Goal: Information Seeking & Learning: Learn about a topic

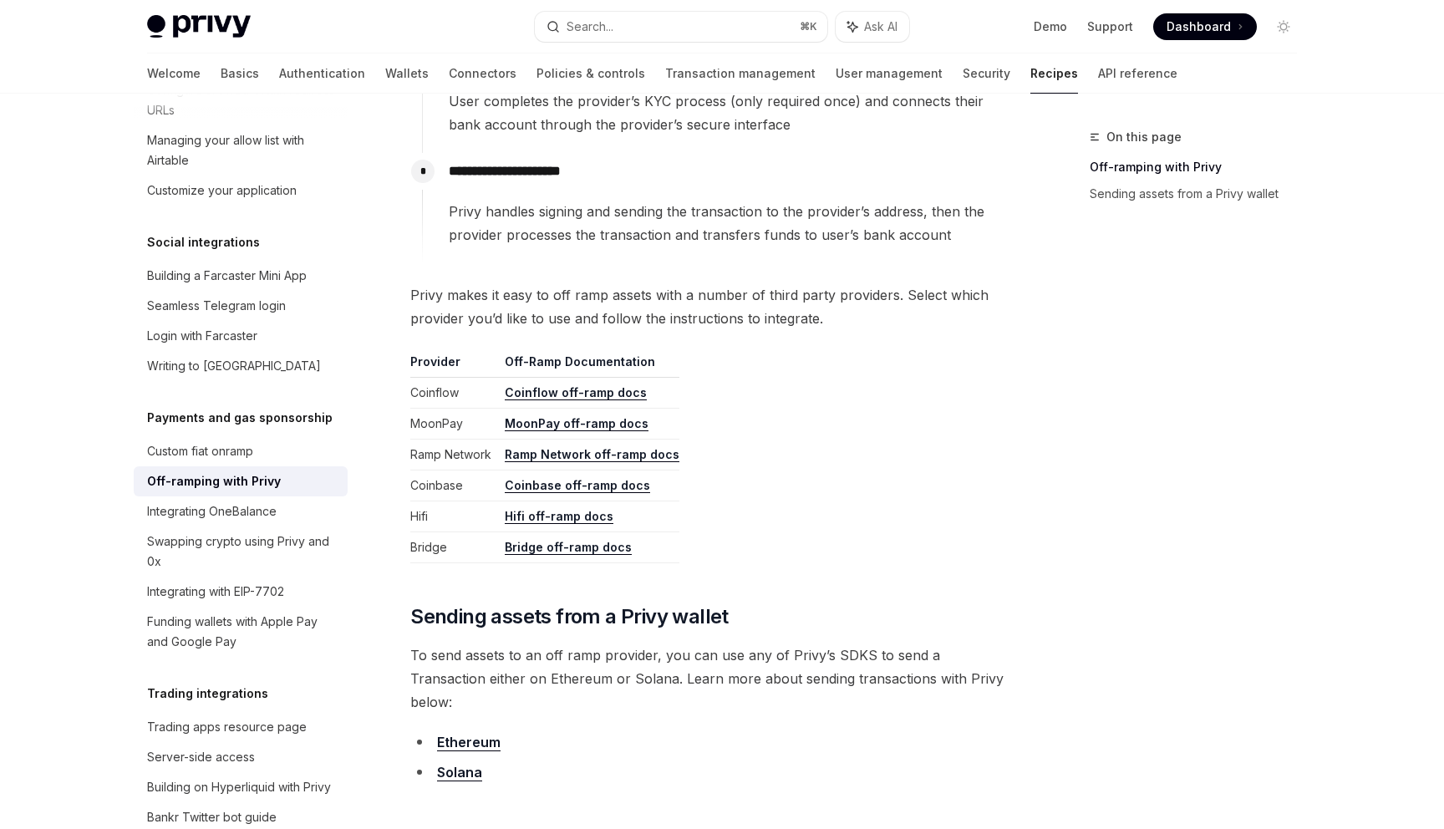
scroll to position [616, 0]
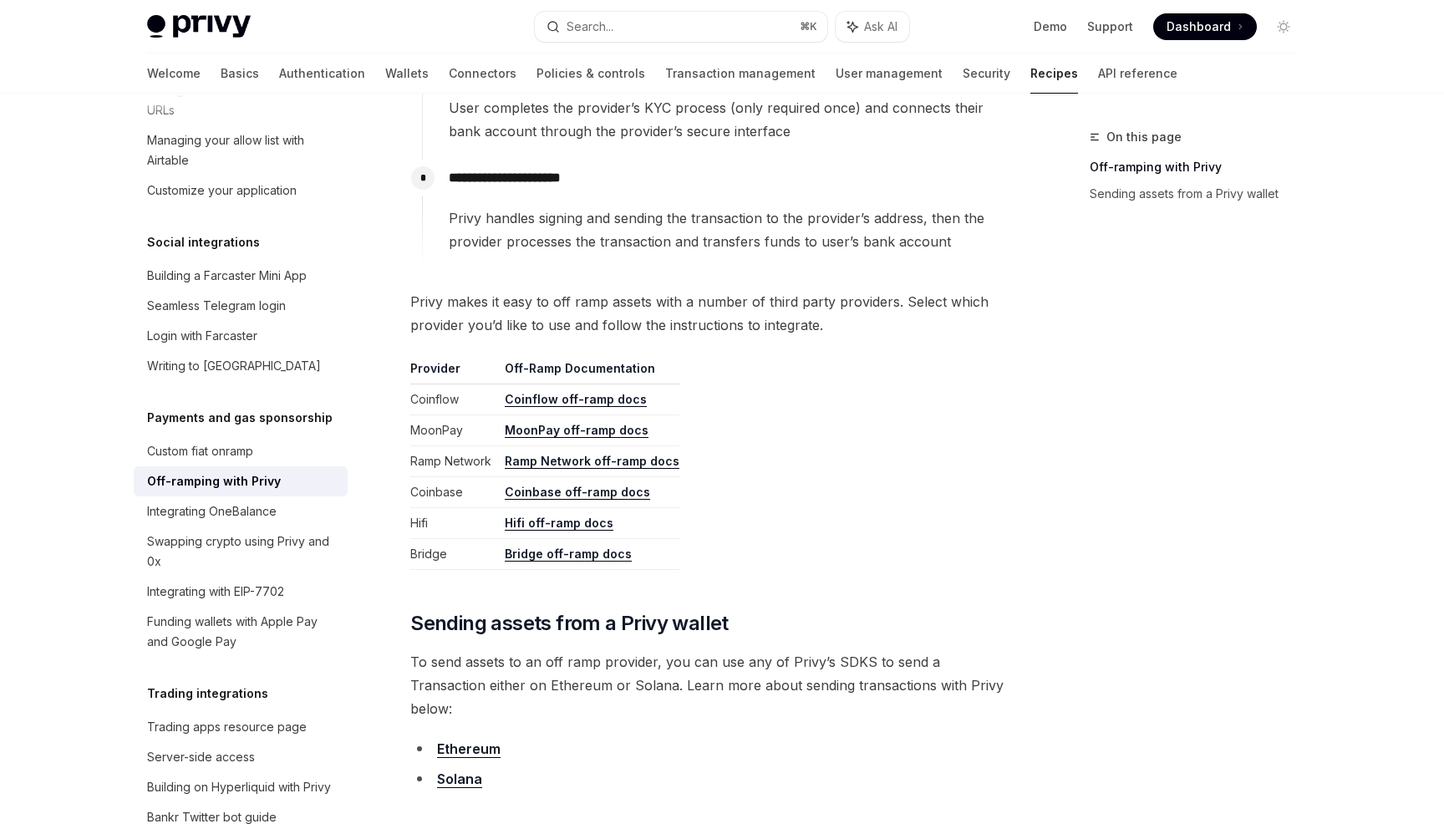
click at [583, 556] on link "Bridge off-ramp docs" at bounding box center [568, 553] width 127 height 15
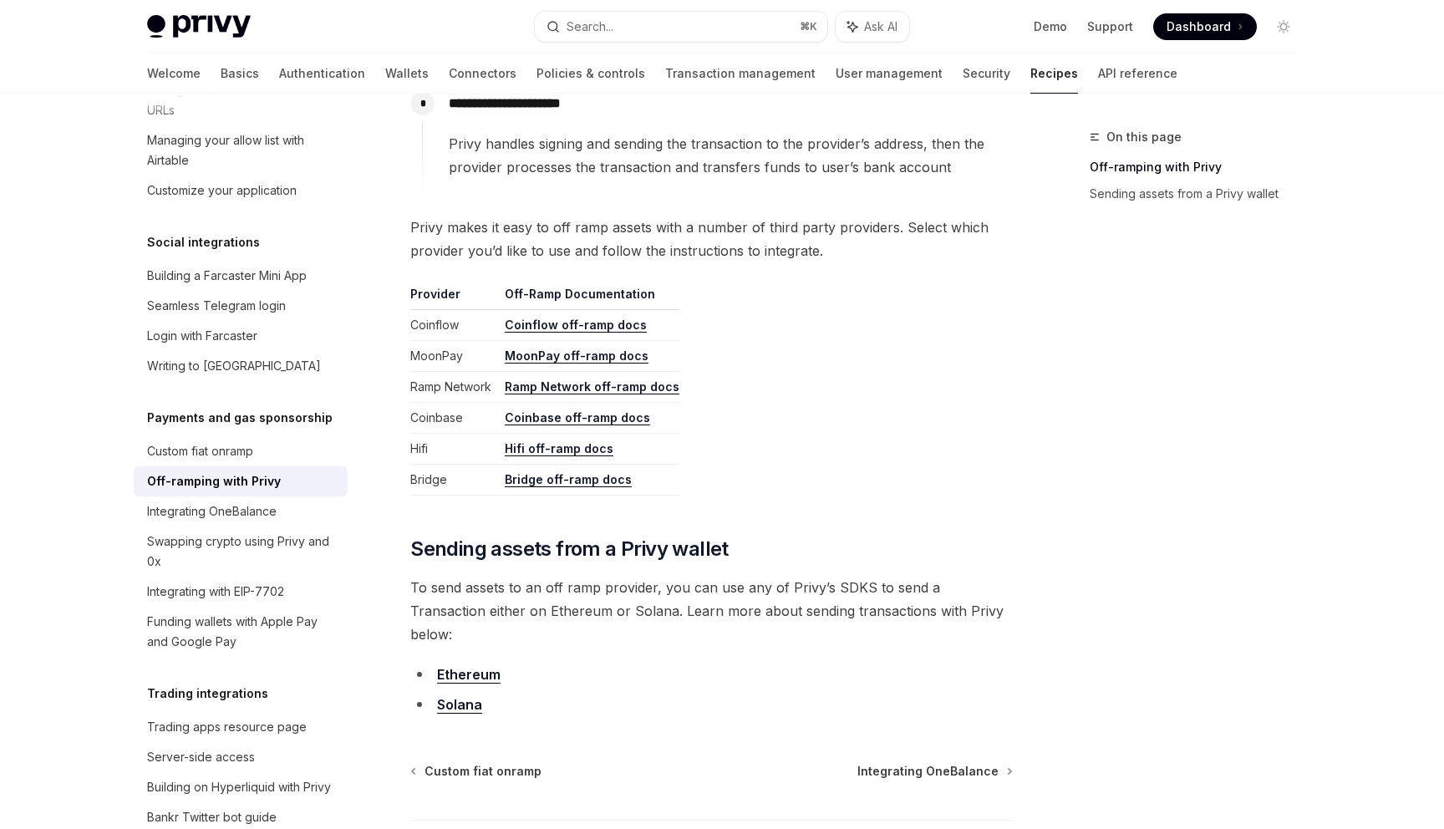
scroll to position [732, 0]
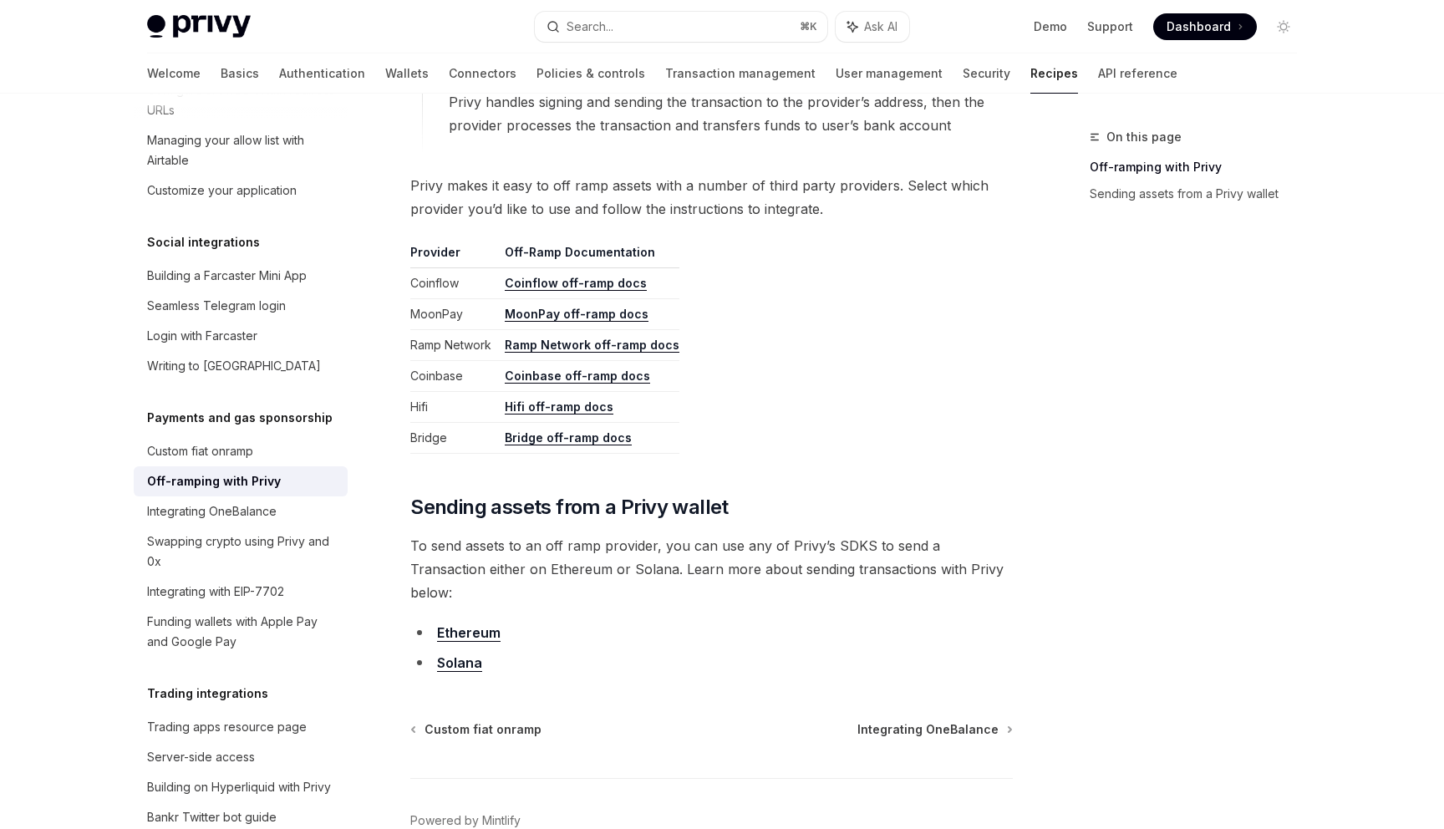
click at [572, 314] on link "MoonPay off-ramp docs" at bounding box center [577, 314] width 144 height 15
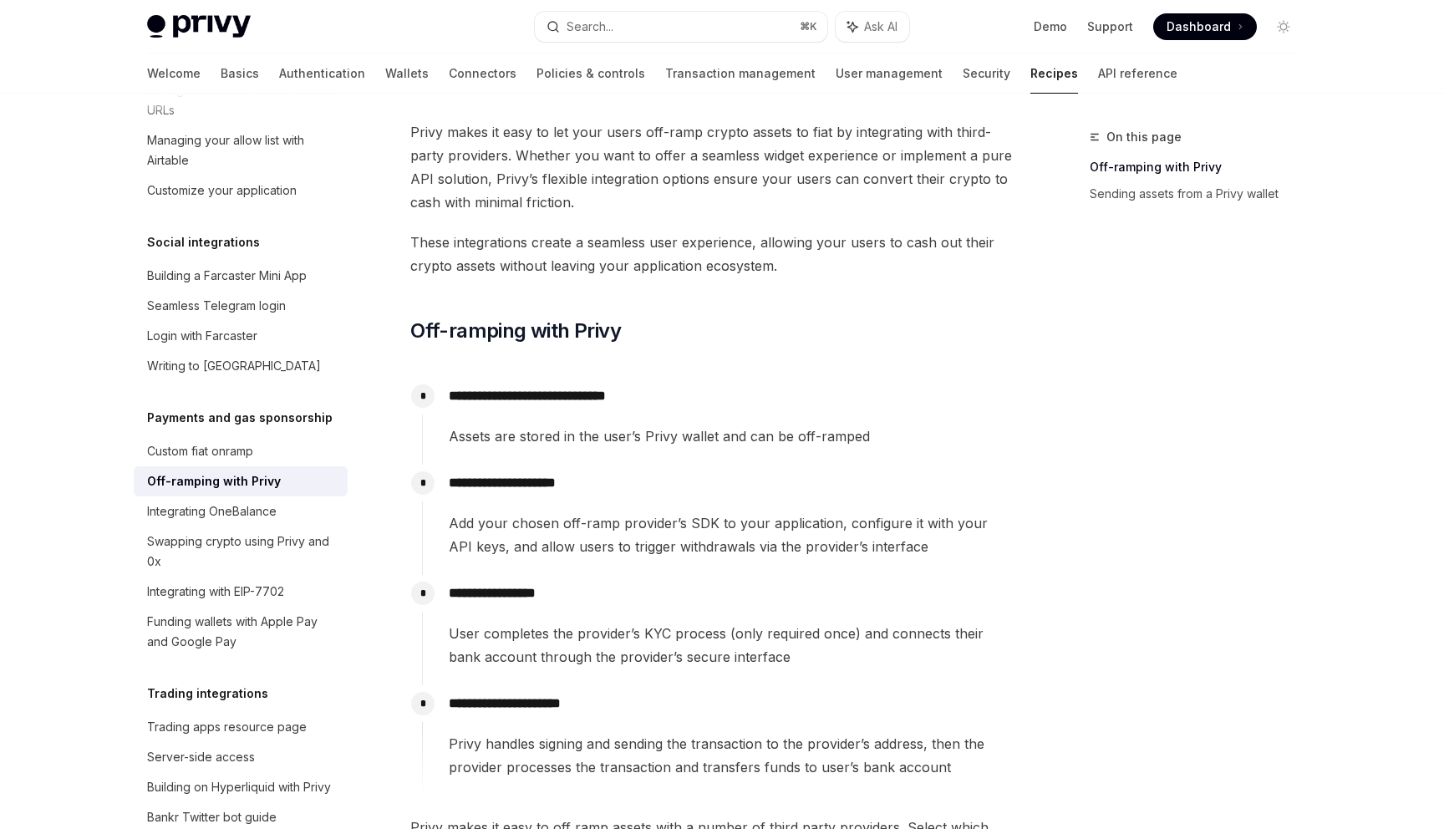
scroll to position [0, 0]
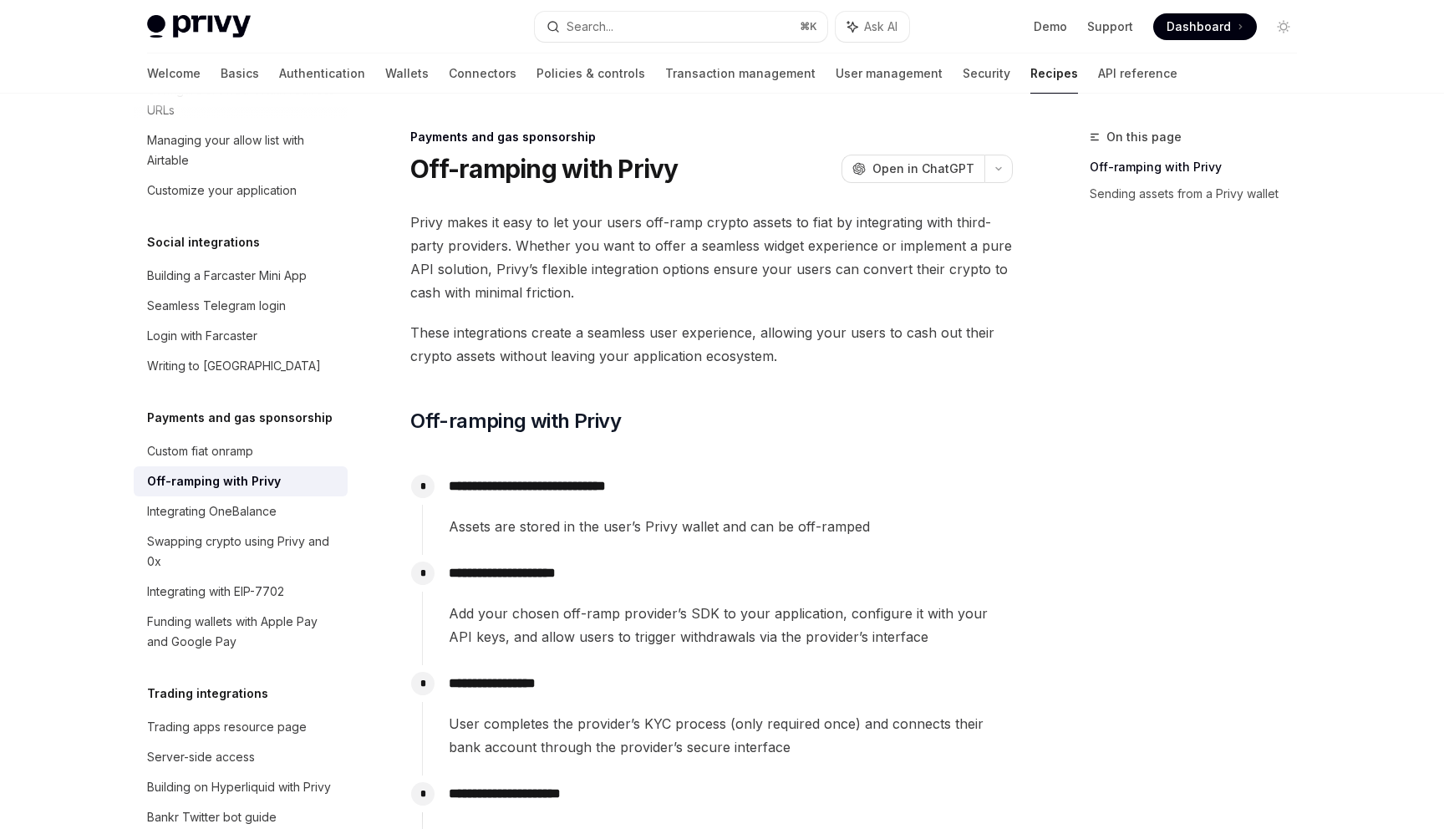
click at [1240, 23] on icon at bounding box center [1240, 26] width 3 height 17
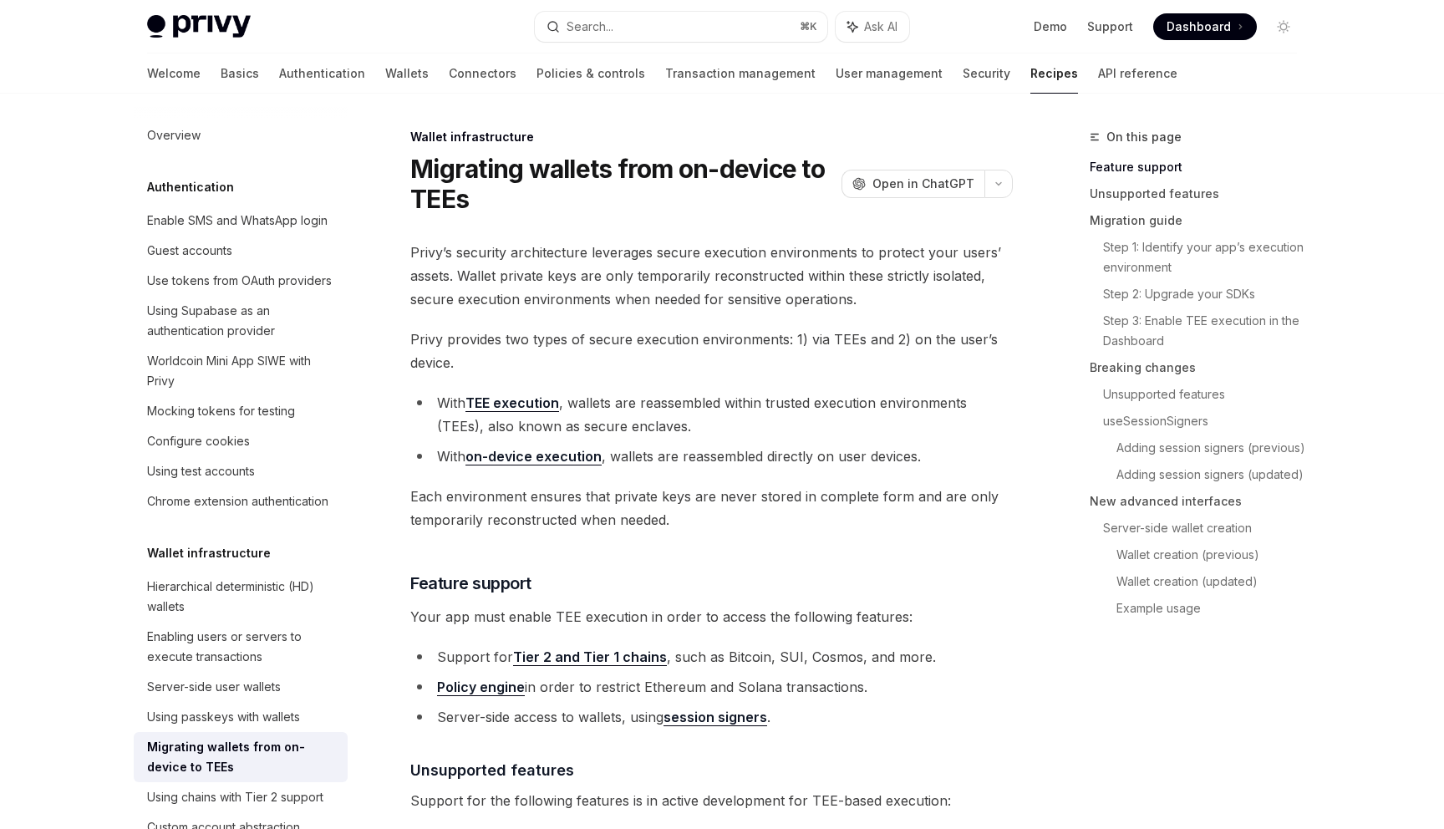
click at [552, 652] on link "Tier 2 and Tier 1 chains" at bounding box center [590, 657] width 154 height 18
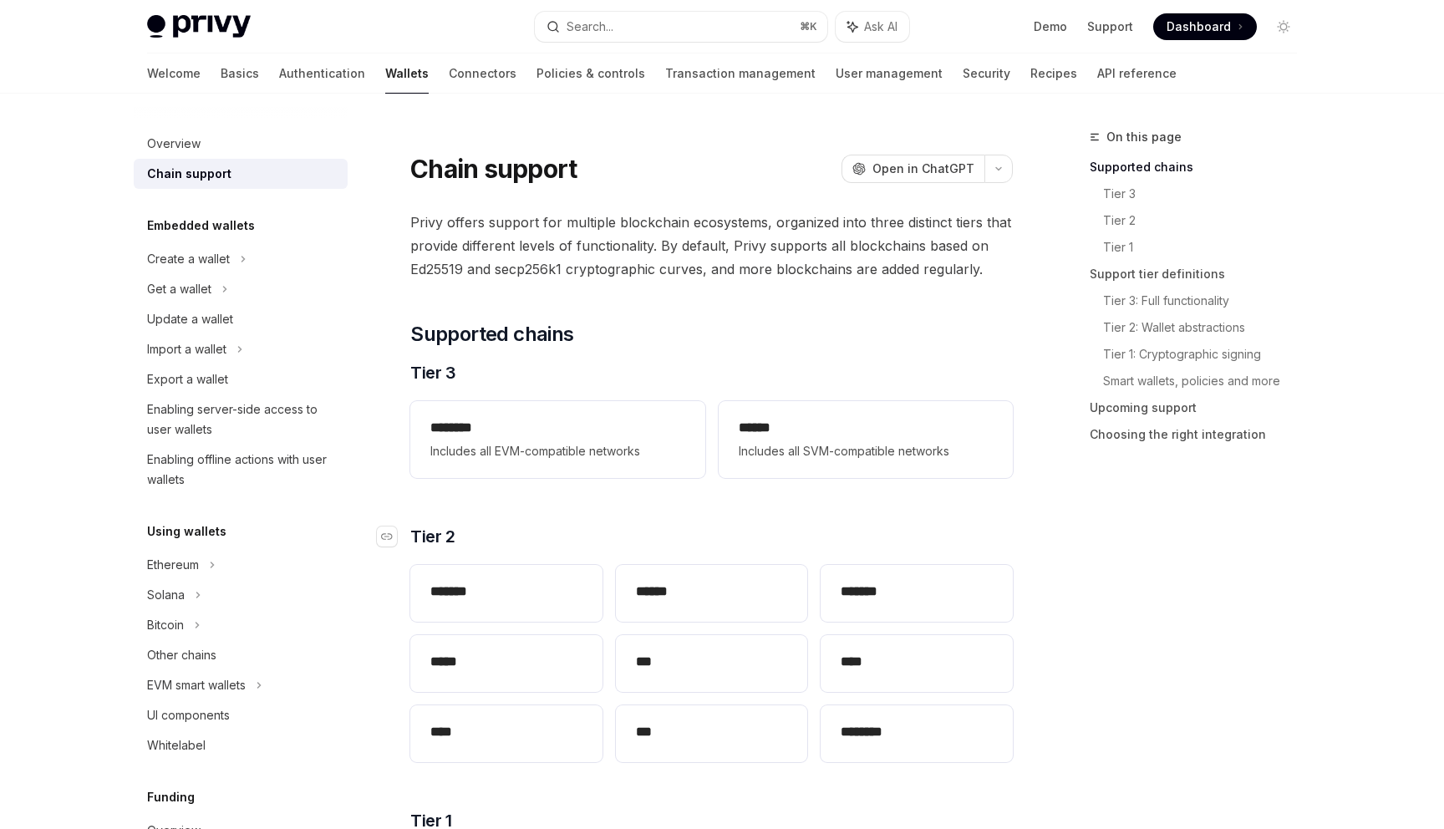
click at [591, 527] on h3 "​ Tier 2" at bounding box center [711, 536] width 602 height 23
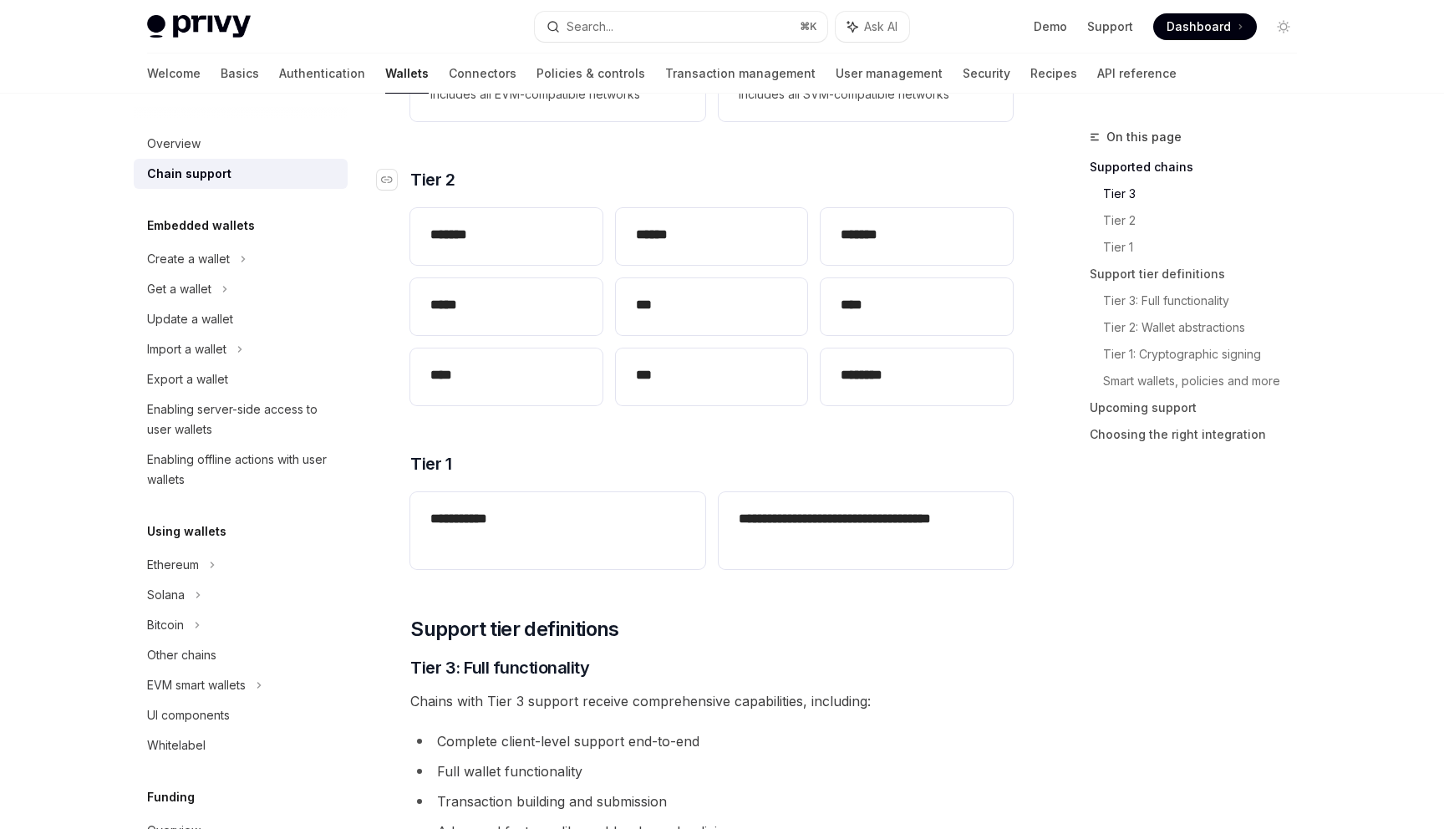
scroll to position [451, 0]
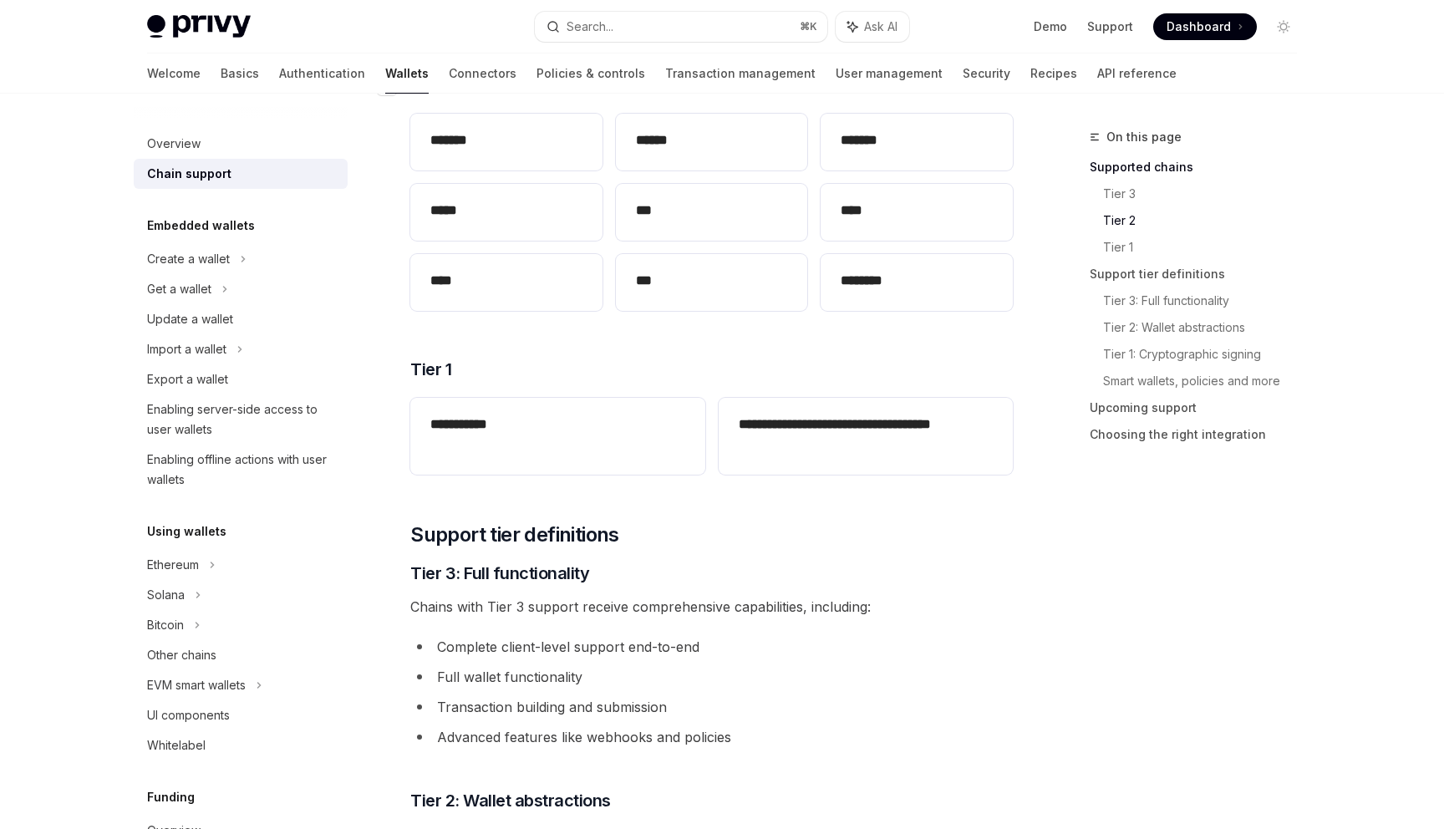
type textarea "*"
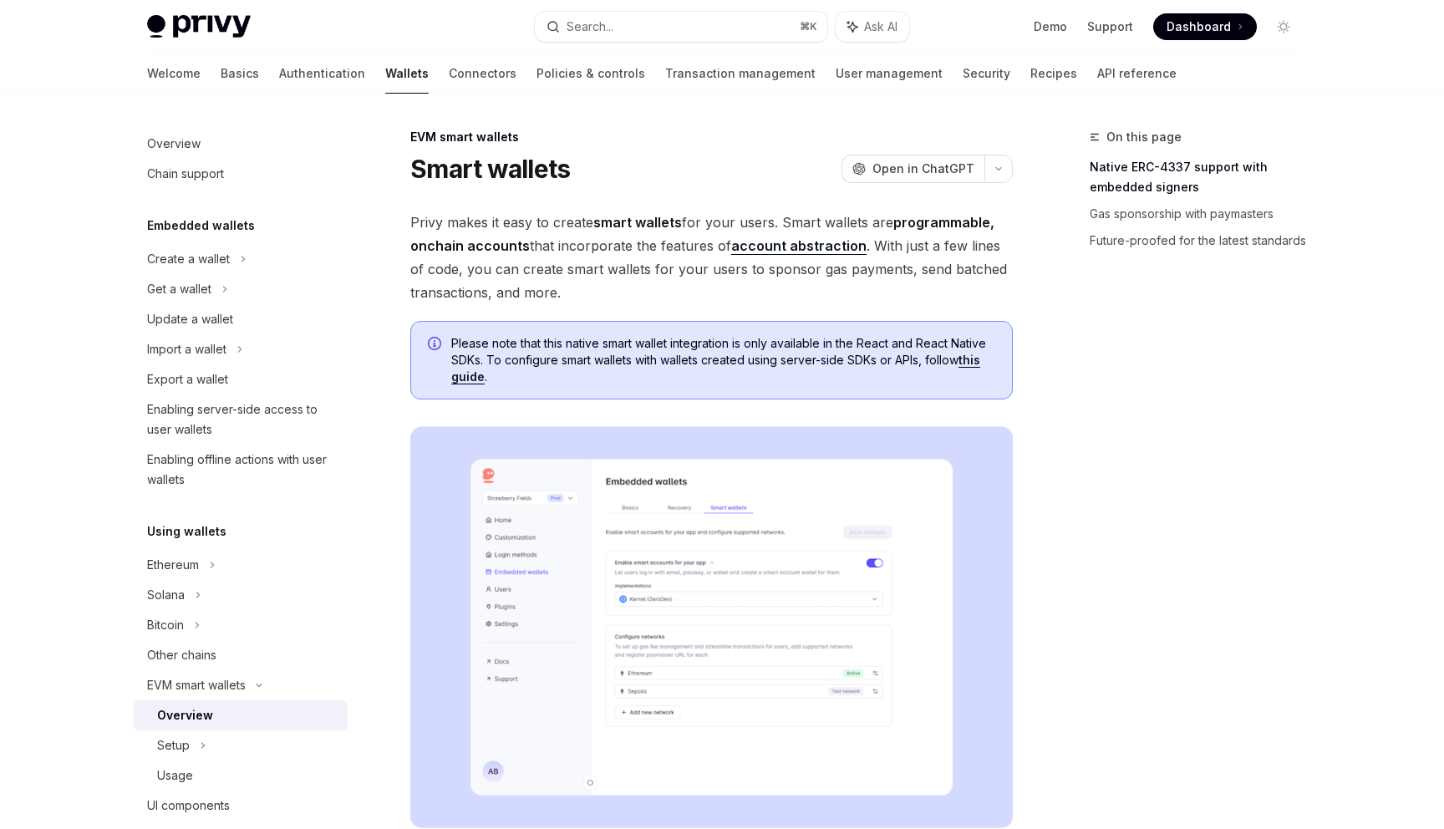
click at [607, 214] on strong "smart wallets" at bounding box center [637, 222] width 89 height 17
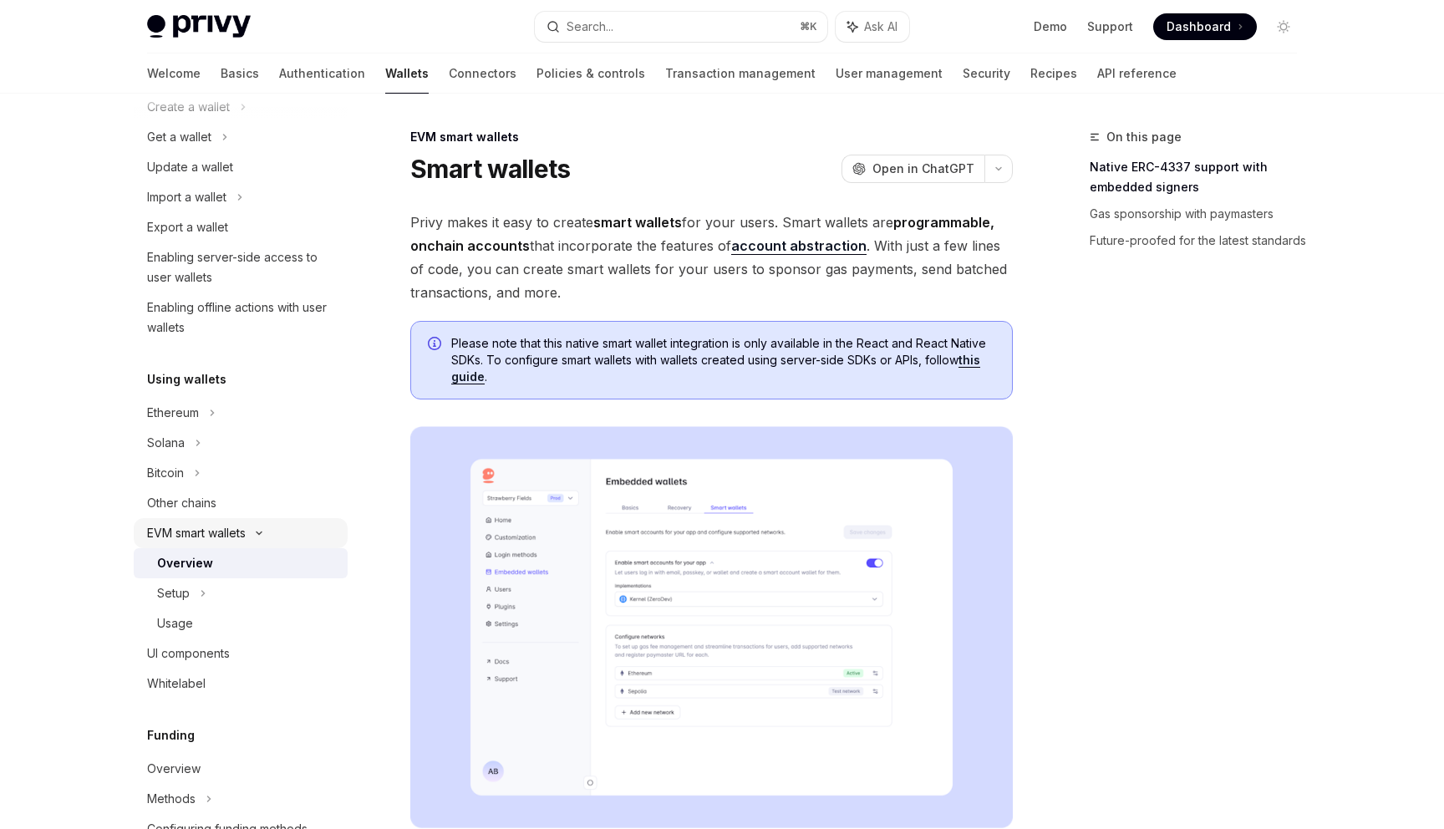
scroll to position [180, 0]
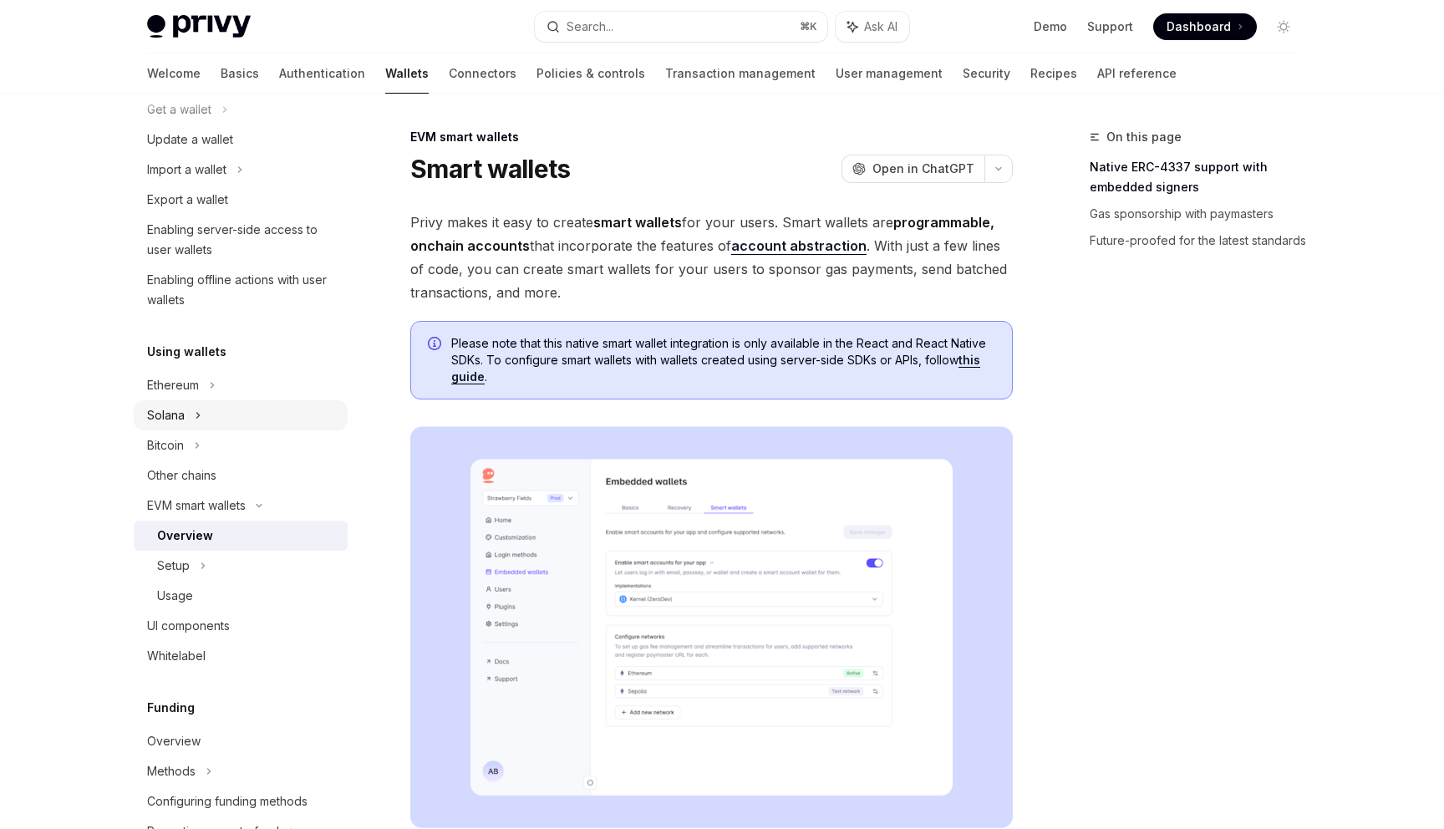
click at [256, 424] on div "Solana" at bounding box center [241, 415] width 214 height 30
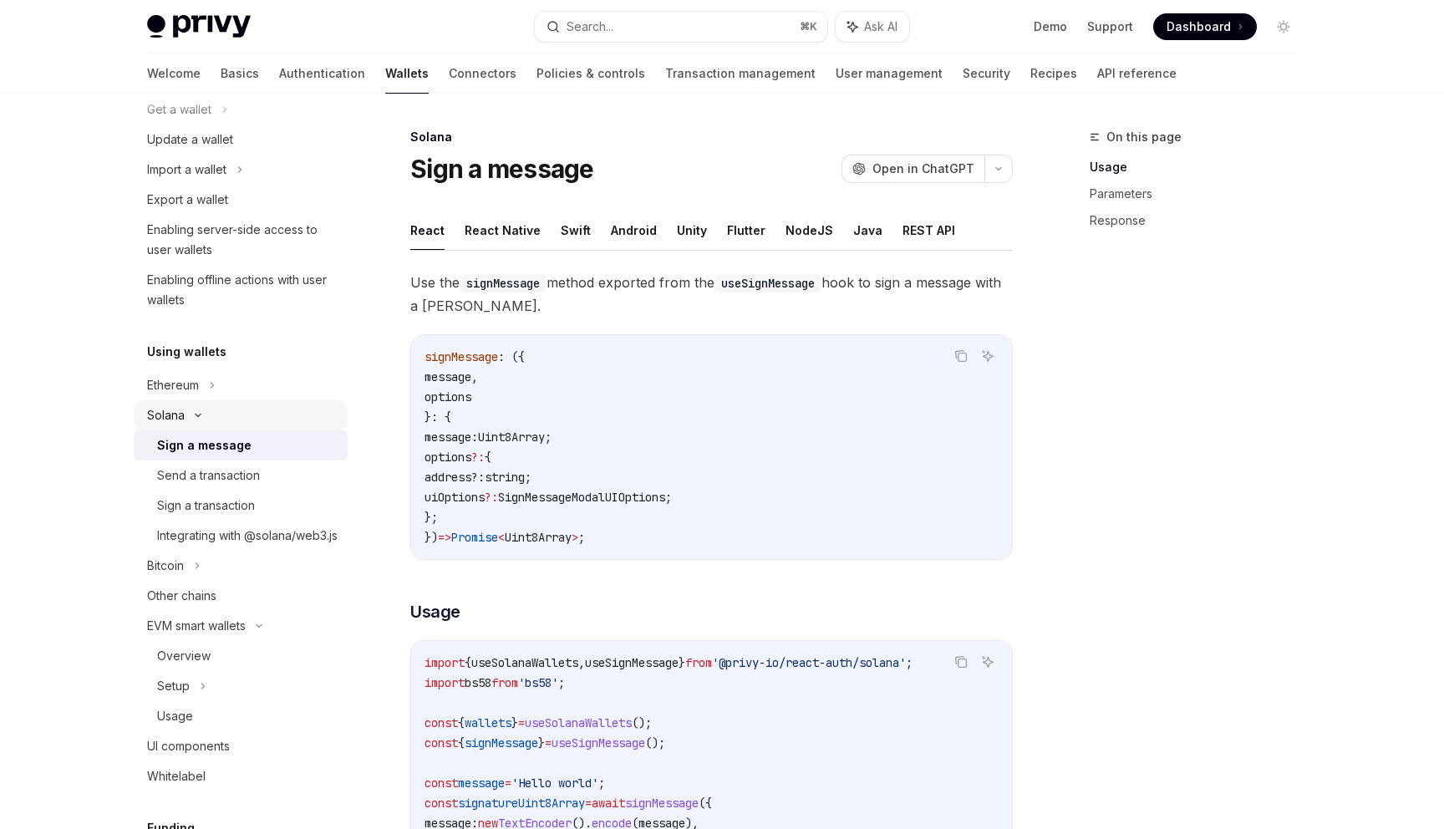
click at [216, 412] on div "Solana" at bounding box center [241, 415] width 214 height 30
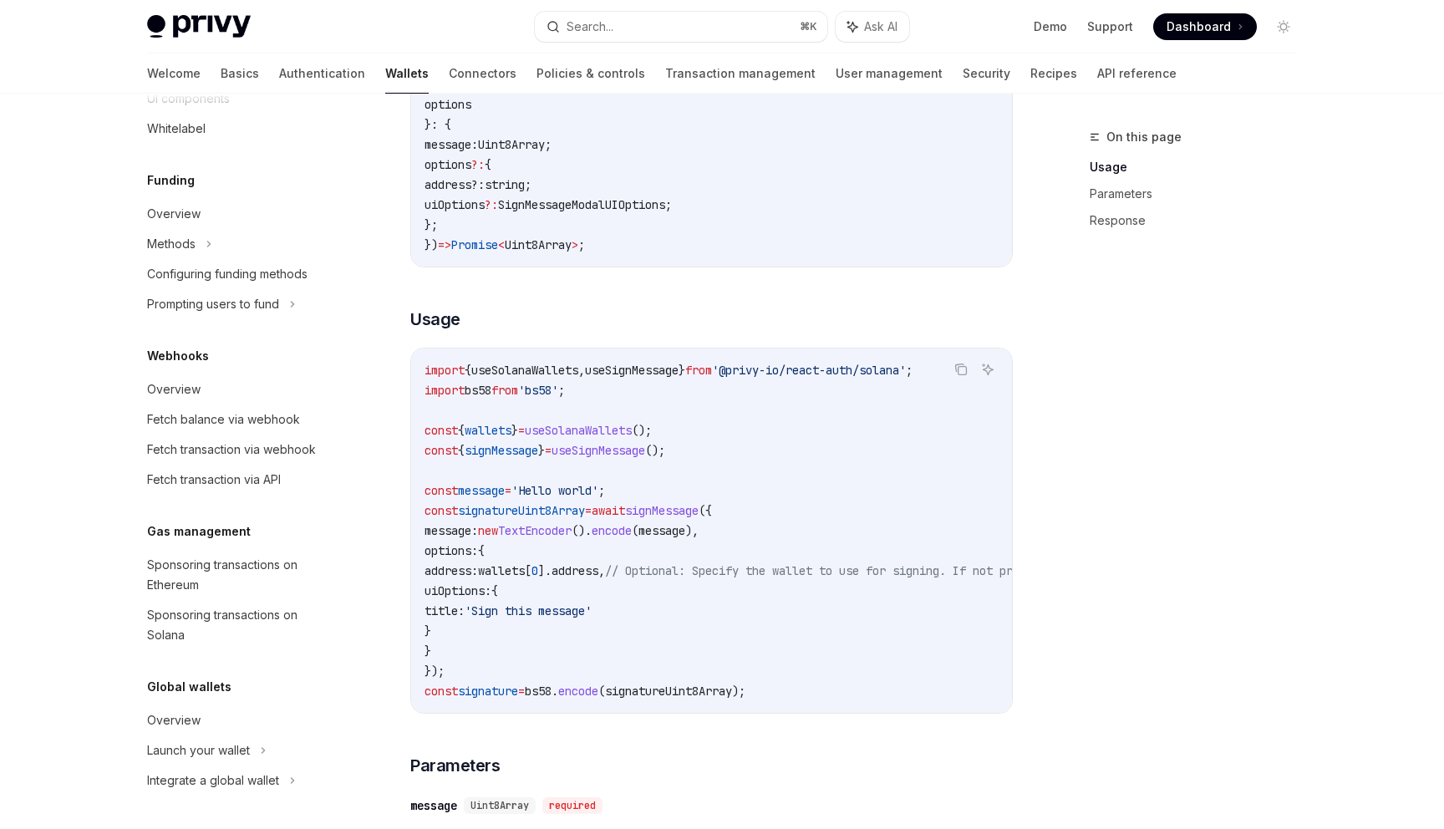
scroll to position [391, 0]
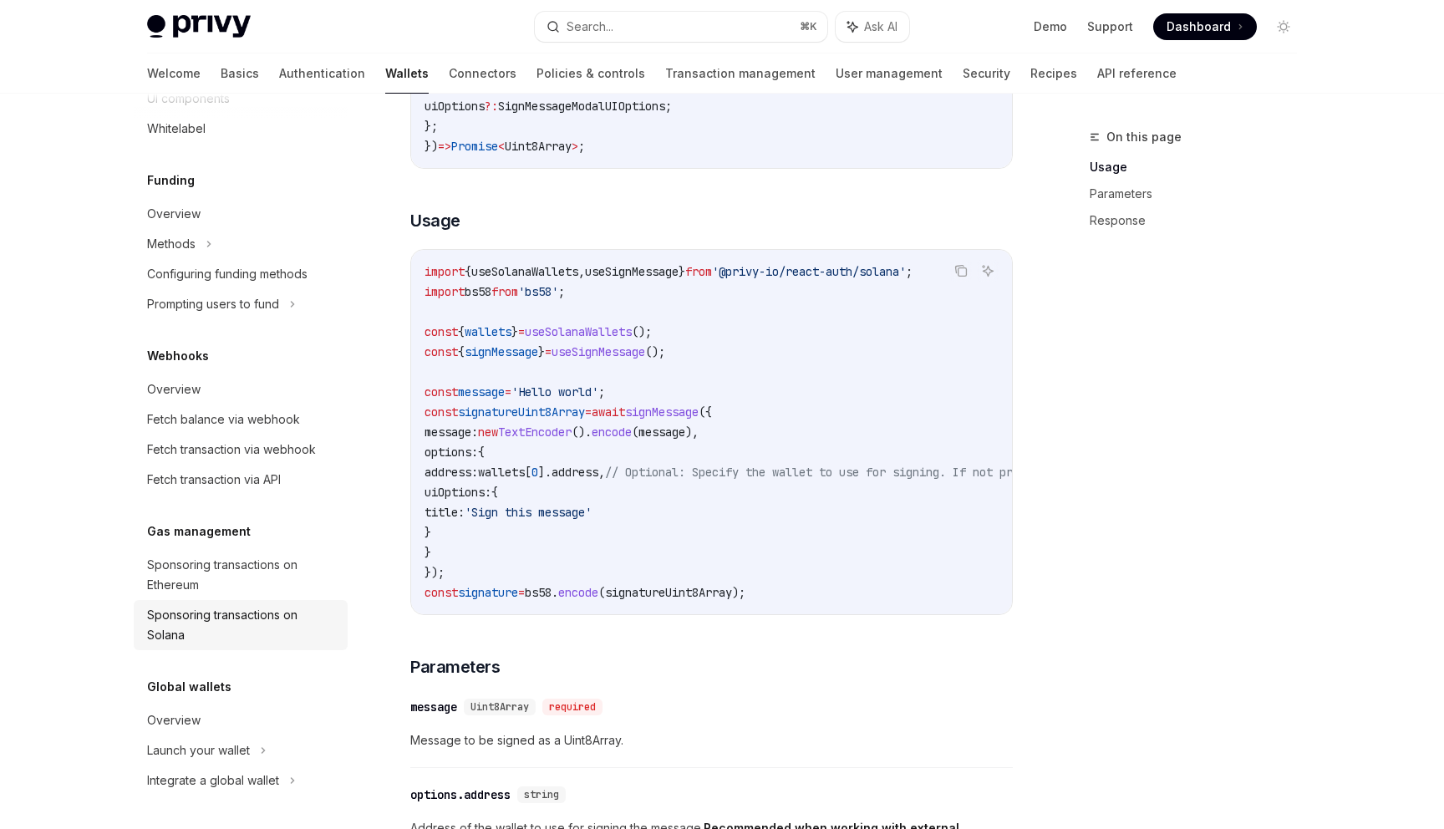
click at [289, 607] on div "Sponsoring transactions on Solana" at bounding box center [242, 625] width 191 height 40
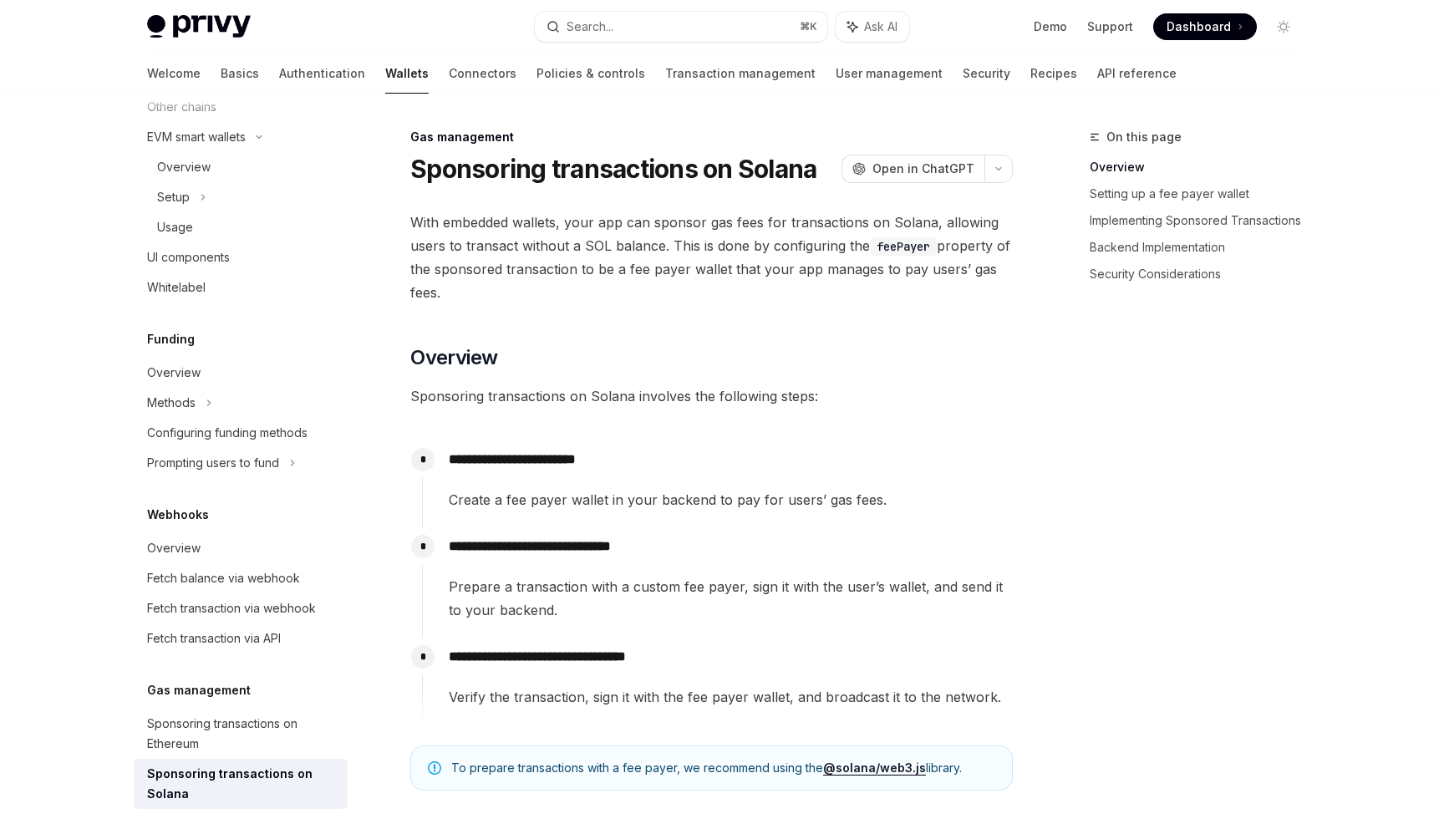
scroll to position [700, 0]
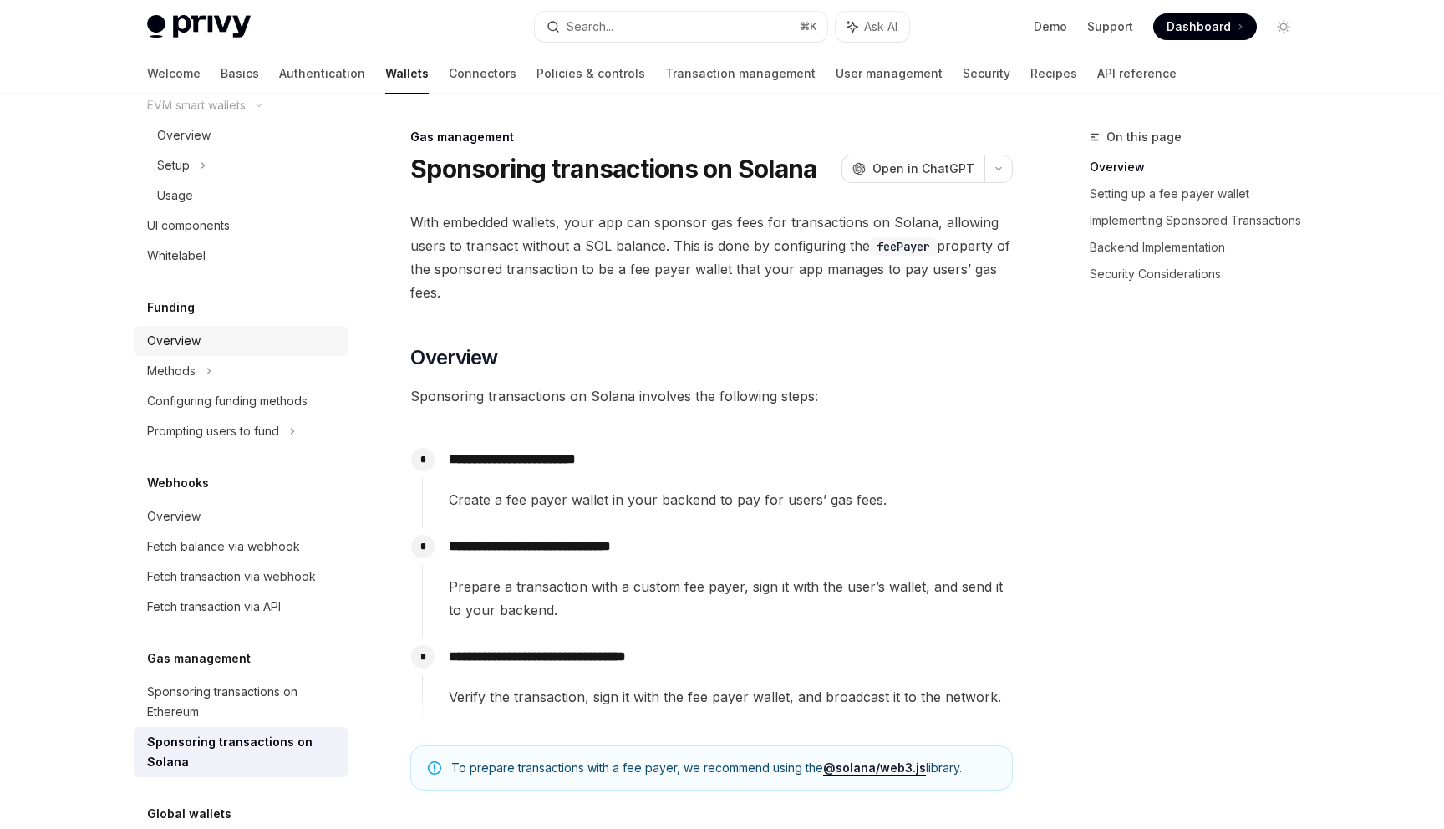
click at [231, 351] on div "Overview" at bounding box center [242, 341] width 191 height 20
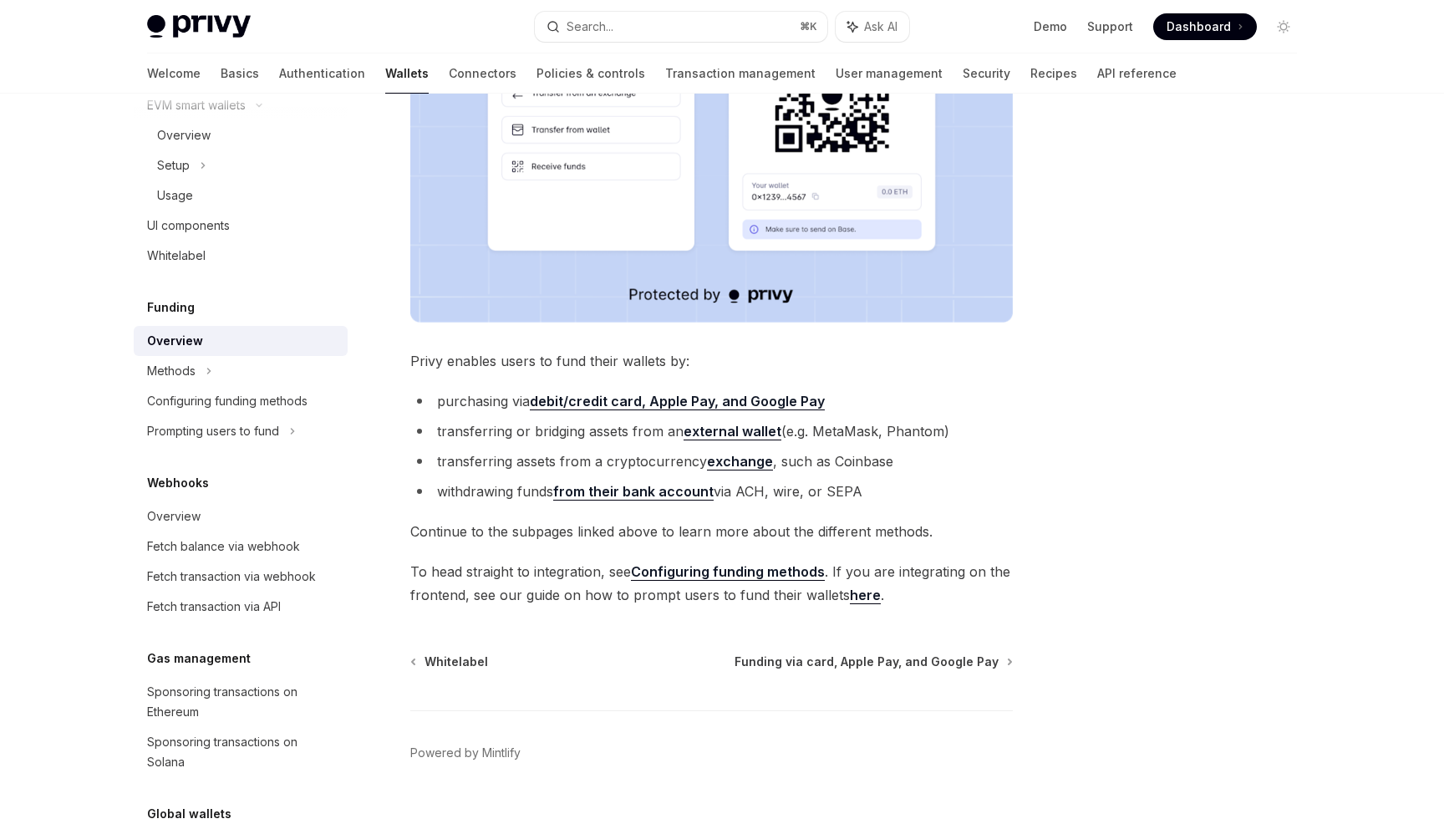
scroll to position [481, 0]
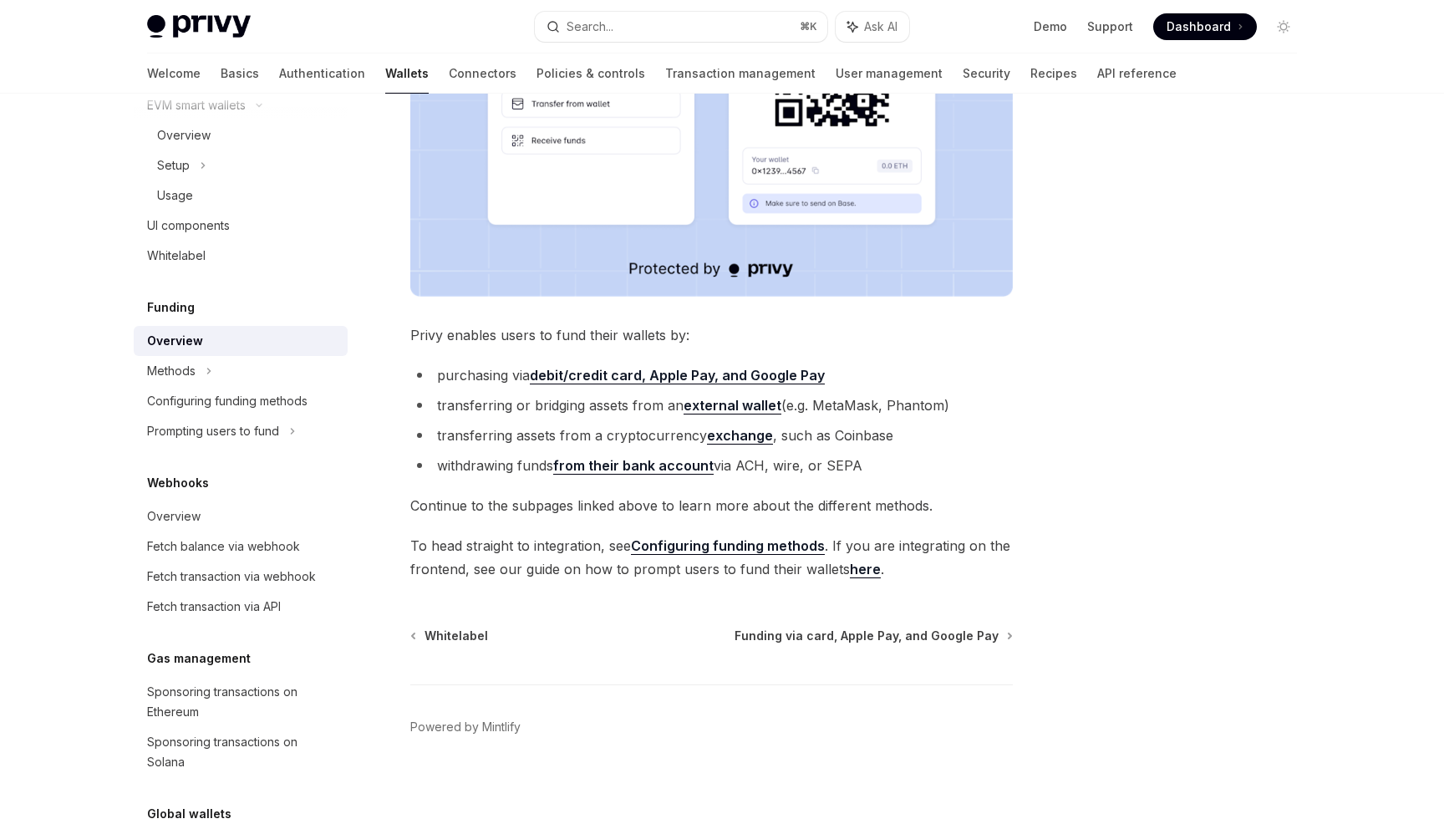
click at [675, 467] on link "from their bank account" at bounding box center [633, 466] width 160 height 18
type textarea "*"
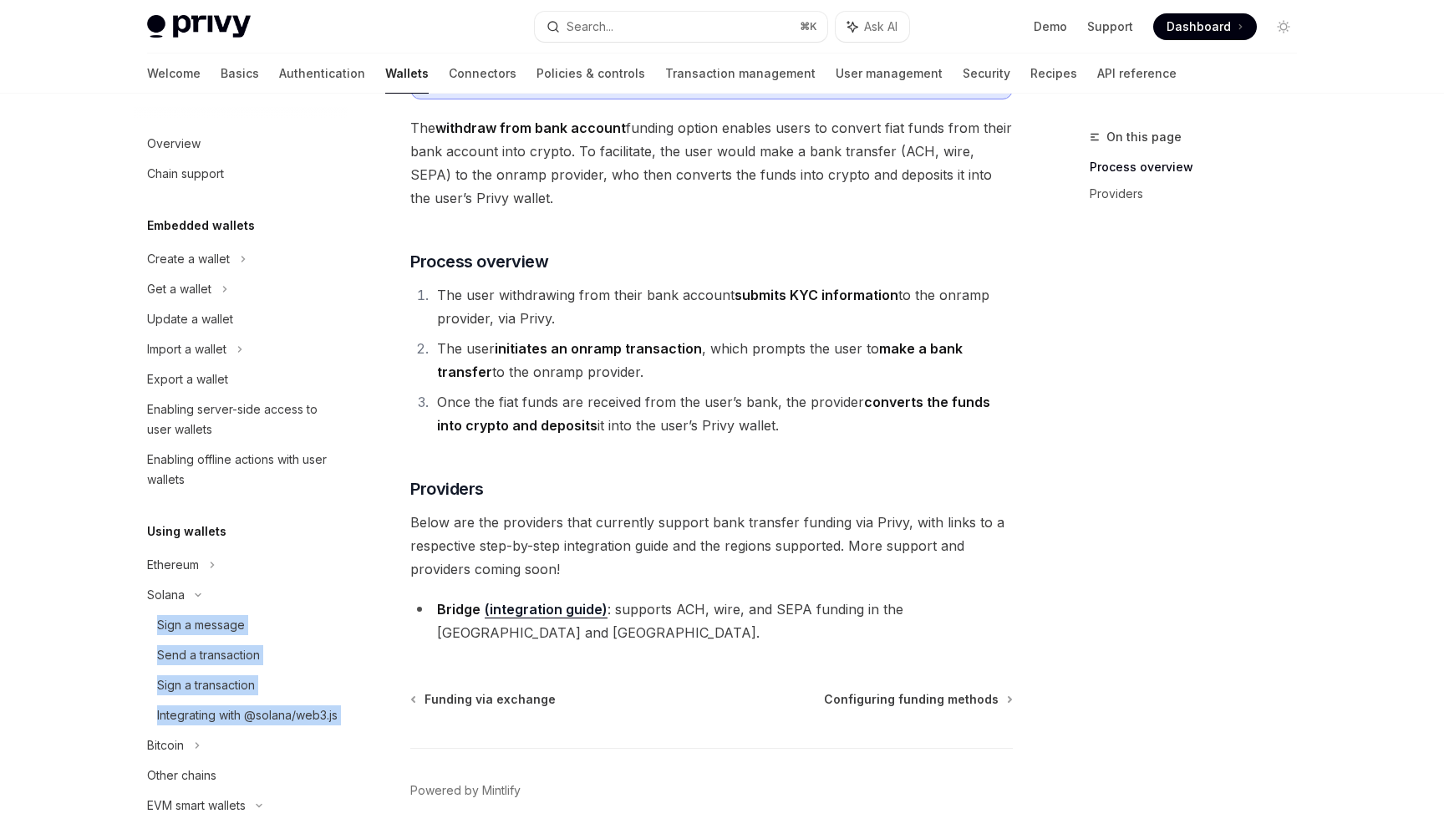
scroll to position [145, 0]
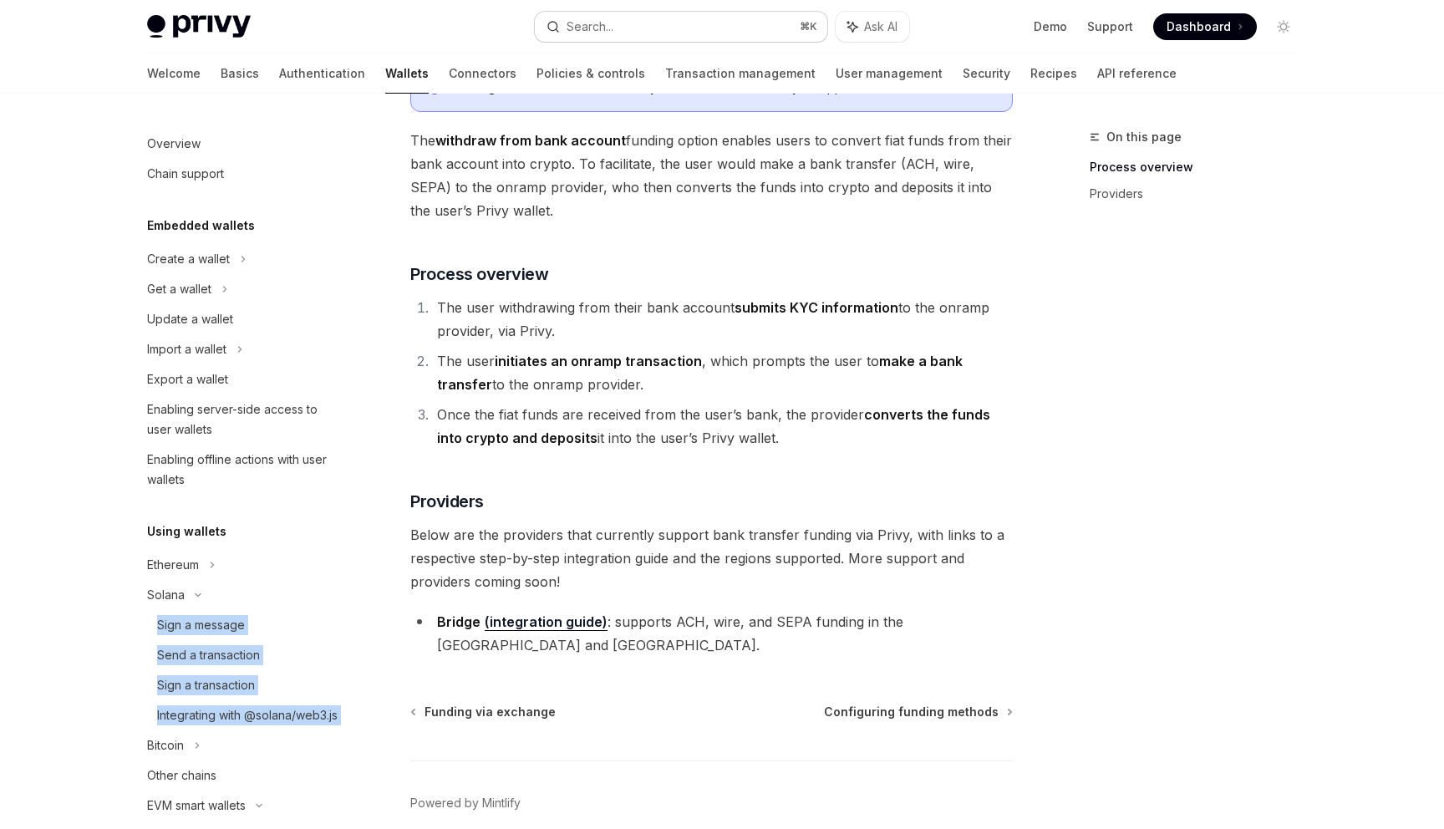
click at [599, 24] on div "Search..." at bounding box center [590, 27] width 47 height 20
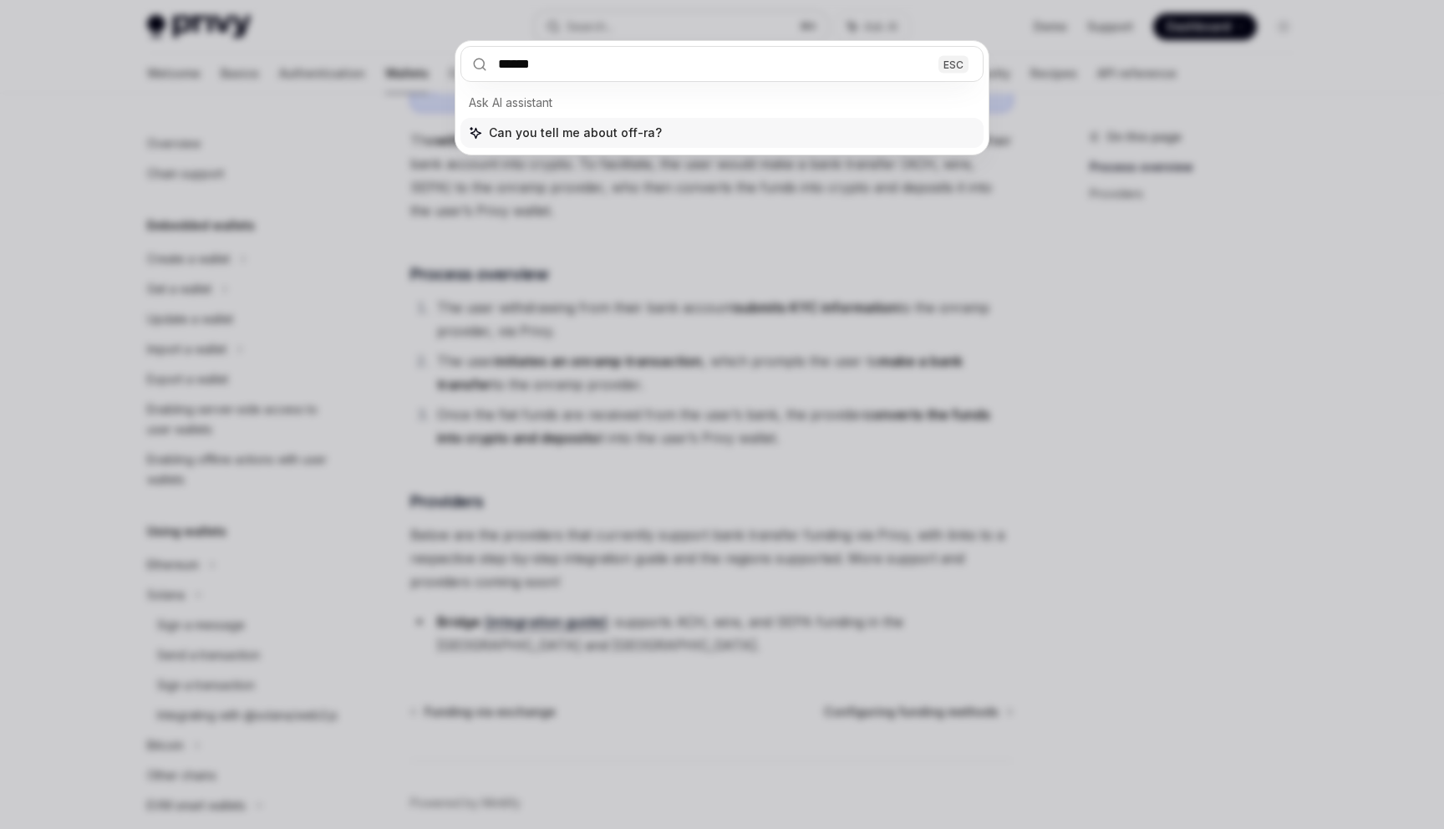
type input "*******"
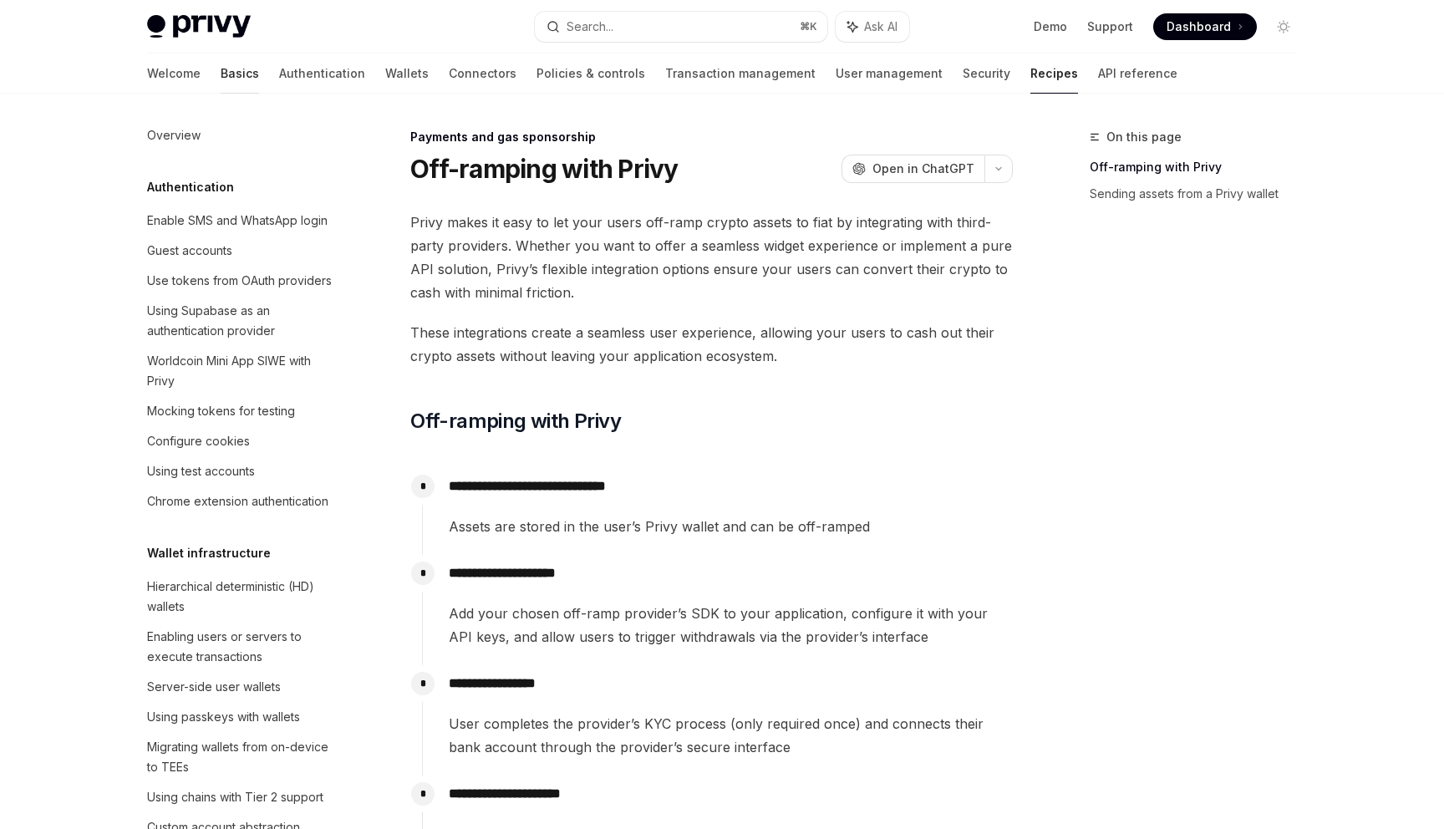
click at [221, 81] on link "Basics" at bounding box center [240, 73] width 38 height 40
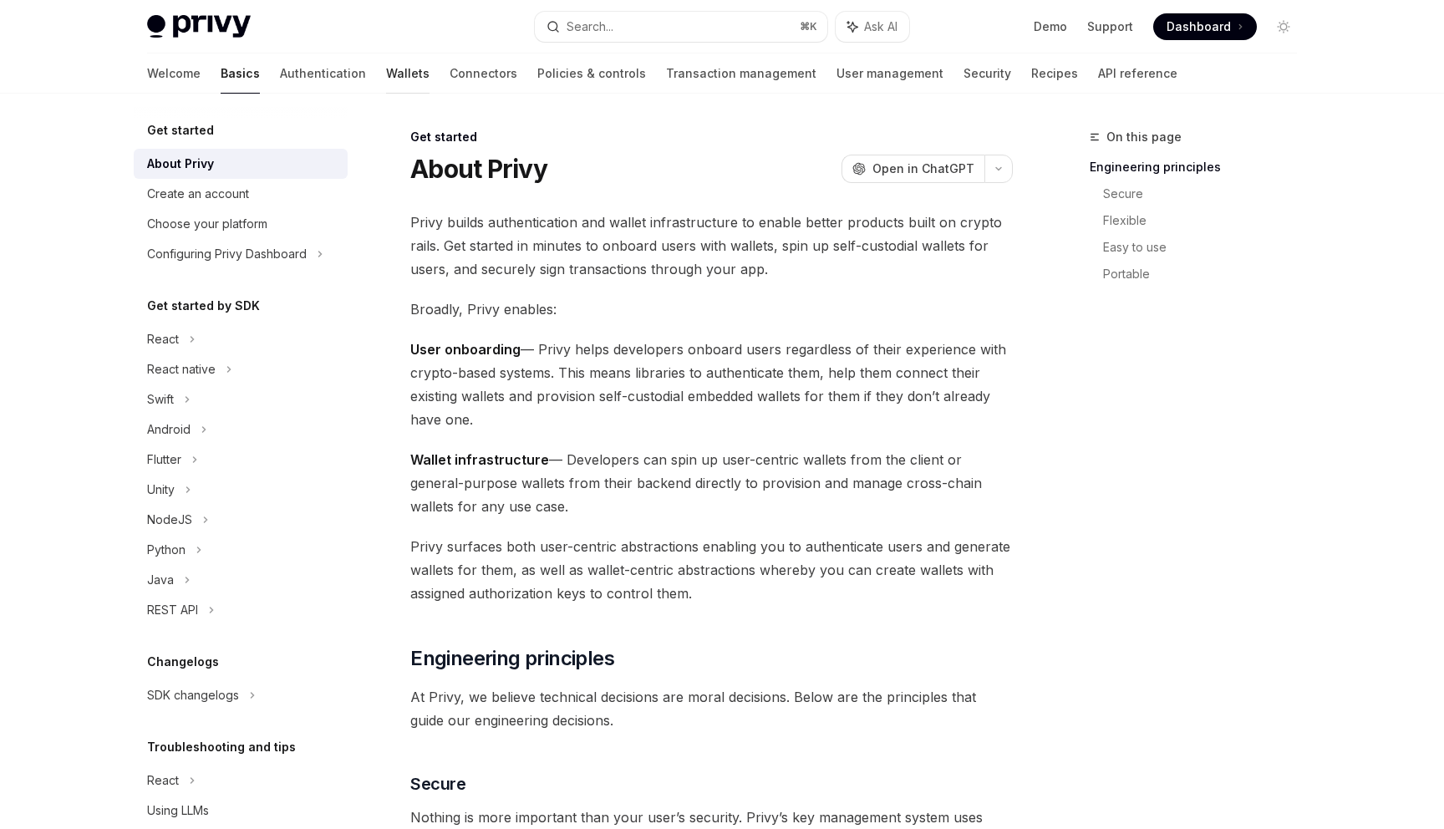
click at [386, 74] on link "Wallets" at bounding box center [407, 73] width 43 height 40
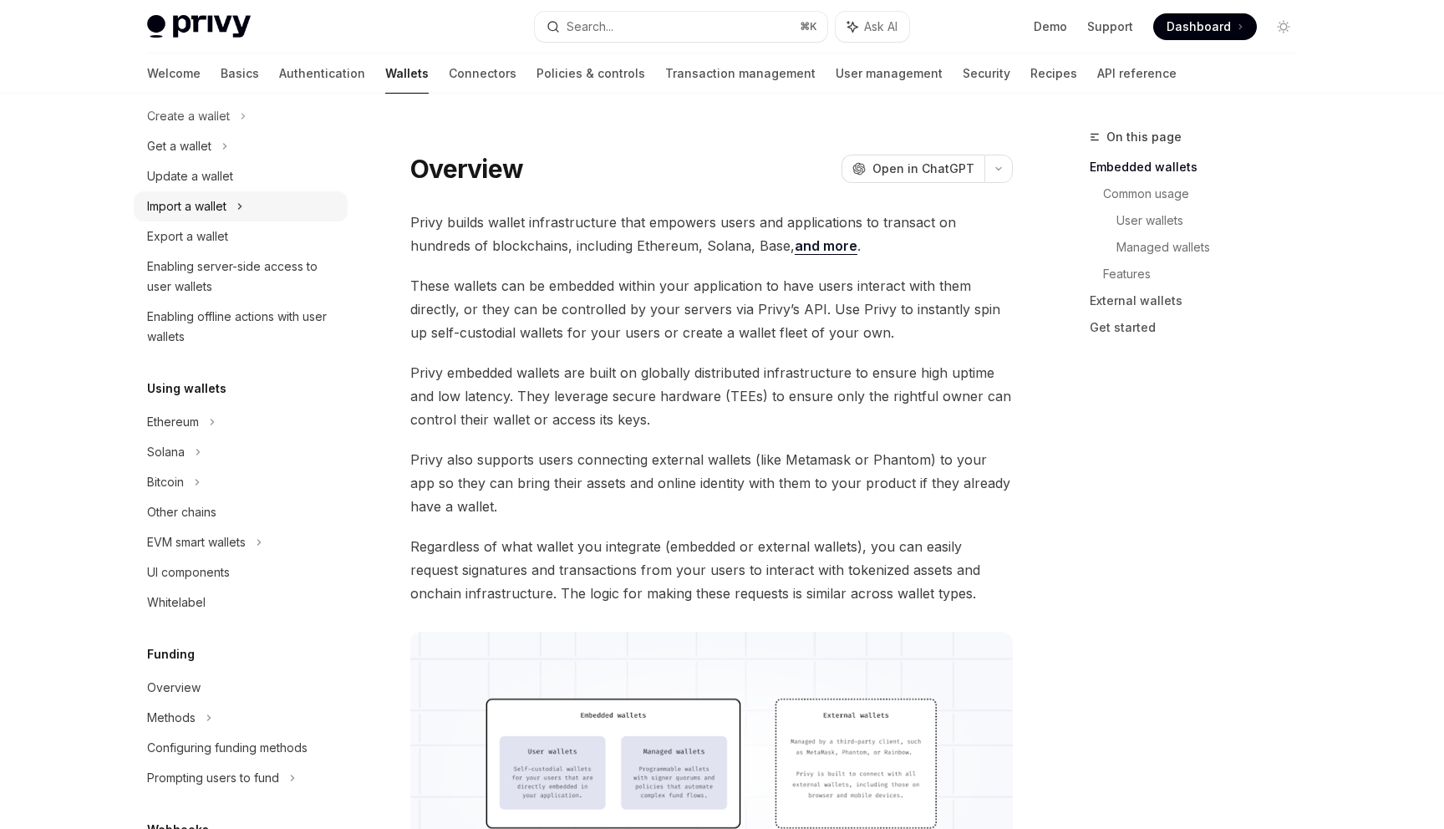
scroll to position [141, 0]
click at [237, 480] on div "Bitcoin" at bounding box center [241, 484] width 214 height 30
type textarea "*"
